Goal: Information Seeking & Learning: Learn about a topic

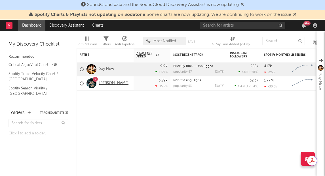
click at [103, 84] on link "[PERSON_NAME]" at bounding box center [113, 83] width 29 height 5
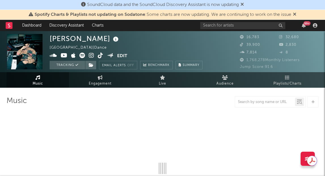
select select "6m"
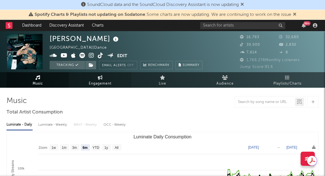
click at [93, 83] on span "Engagement" at bounding box center [100, 84] width 23 height 7
select select "1w"
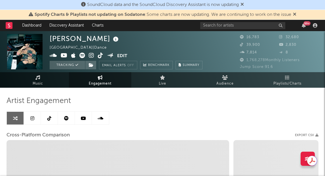
click at [34, 121] on link at bounding box center [32, 118] width 17 height 13
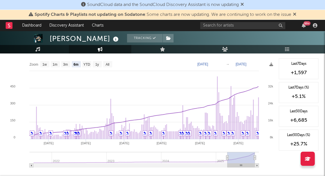
scroll to position [651, 0]
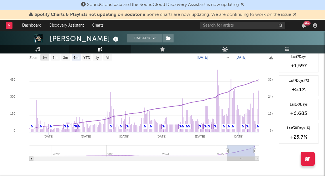
click at [43, 58] on text "1w" at bounding box center [45, 58] width 5 height 4
select select "1w"
type input "[DATE]"
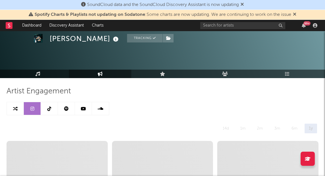
scroll to position [0, 0]
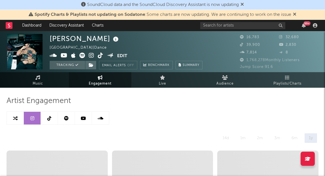
click at [46, 120] on link at bounding box center [49, 118] width 17 height 13
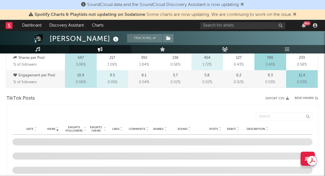
select select "6m"
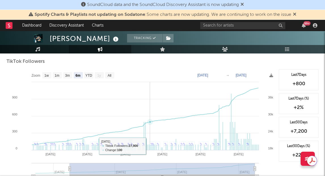
scroll to position [546, 0]
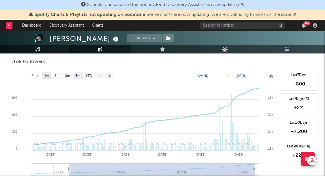
drag, startPoint x: 46, startPoint y: 77, endPoint x: 68, endPoint y: 81, distance: 23.0
click at [46, 77] on text "1w" at bounding box center [47, 76] width 5 height 4
select select "1w"
type input "[DATE]"
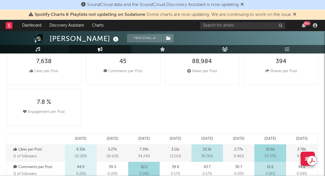
scroll to position [0, 0]
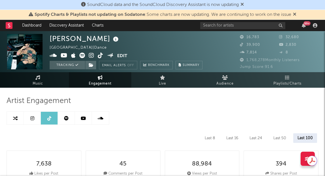
click at [83, 121] on link at bounding box center [83, 118] width 17 height 13
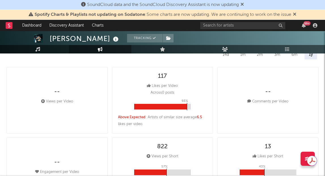
select select "6m"
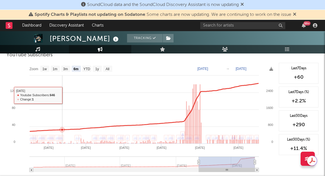
scroll to position [472, 0]
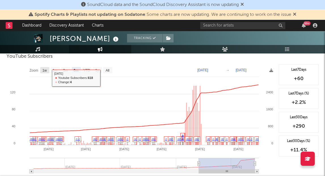
click at [44, 72] on text "1w" at bounding box center [45, 71] width 5 height 4
select select "1w"
type input "[DATE]"
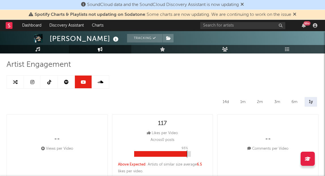
scroll to position [0, 0]
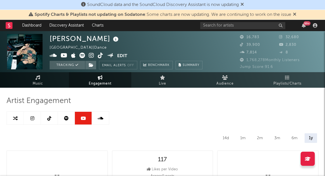
click at [66, 122] on link at bounding box center [66, 118] width 17 height 13
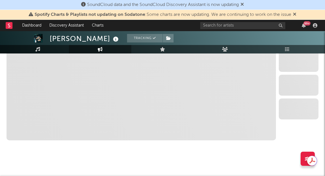
select select "6m"
select select "1w"
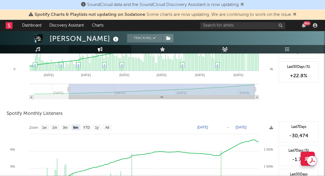
scroll to position [178, 0]
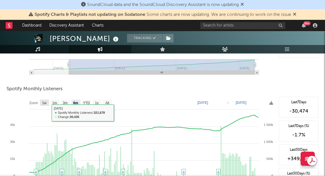
drag, startPoint x: 48, startPoint y: 103, endPoint x: 82, endPoint y: 104, distance: 34.6
click at [48, 103] on rect at bounding box center [44, 103] width 9 height 6
select select "1w"
type input "[DATE]"
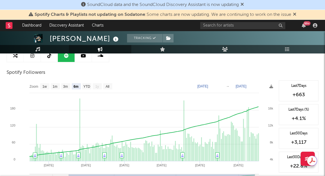
scroll to position [63, 0]
click at [45, 87] on text "1w" at bounding box center [45, 86] width 5 height 4
select select "1w"
type input "[DATE]"
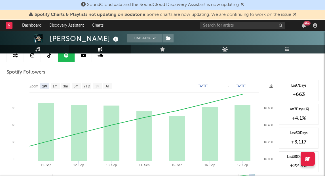
scroll to position [0, 0]
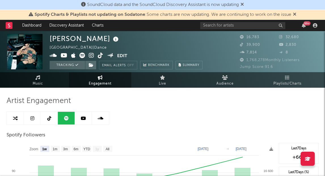
click at [100, 120] on icon at bounding box center [101, 118] width 6 height 5
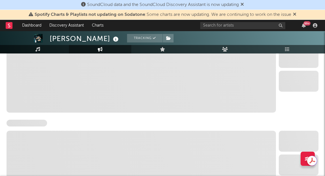
select select "6m"
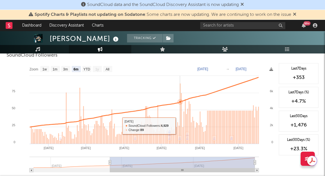
scroll to position [346, 0]
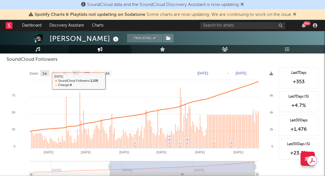
drag, startPoint x: 44, startPoint y: 75, endPoint x: 52, endPoint y: 75, distance: 8.2
click at [44, 75] on text "1w" at bounding box center [45, 74] width 5 height 4
select select "1w"
type input "[DATE]"
